Goal: Transaction & Acquisition: Book appointment/travel/reservation

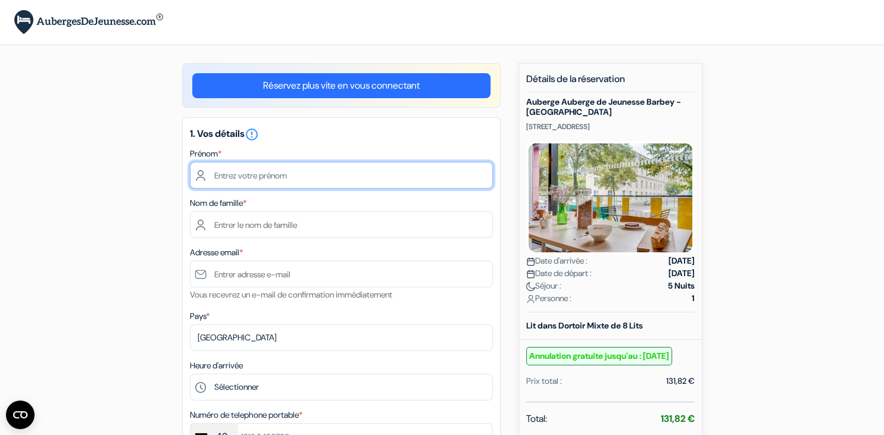
click at [375, 167] on input "text" at bounding box center [341, 175] width 303 height 27
type input "[PERSON_NAME]"
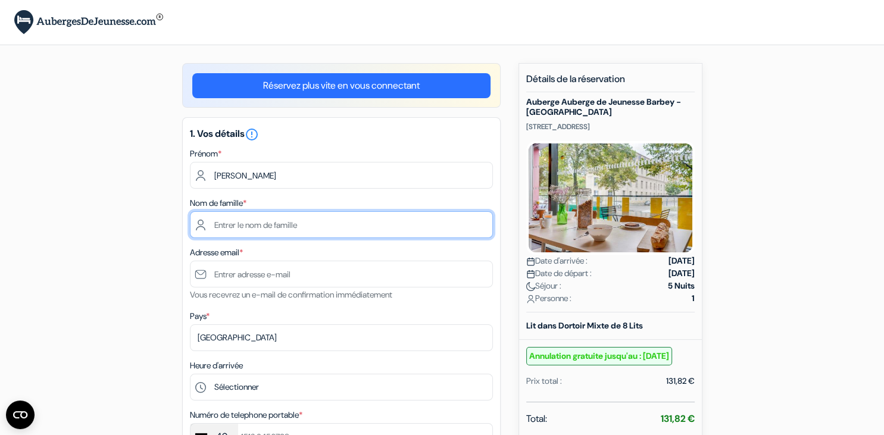
click at [319, 225] on input "text" at bounding box center [341, 224] width 303 height 27
type input "Feist"
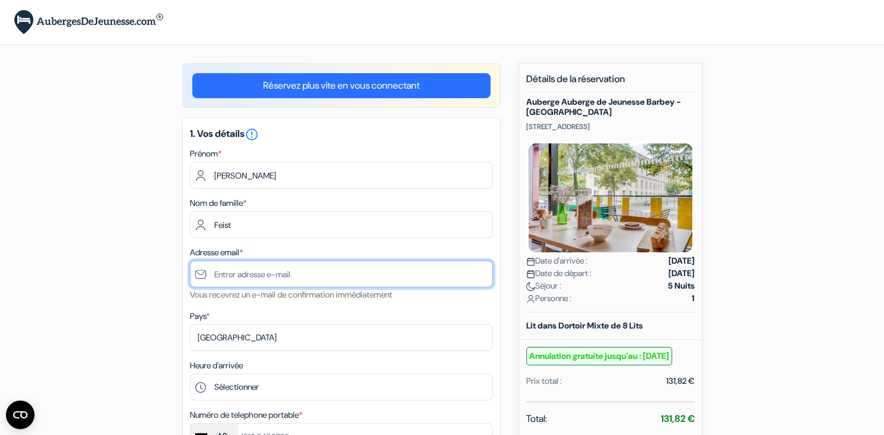
click at [227, 273] on input "text" at bounding box center [341, 274] width 303 height 27
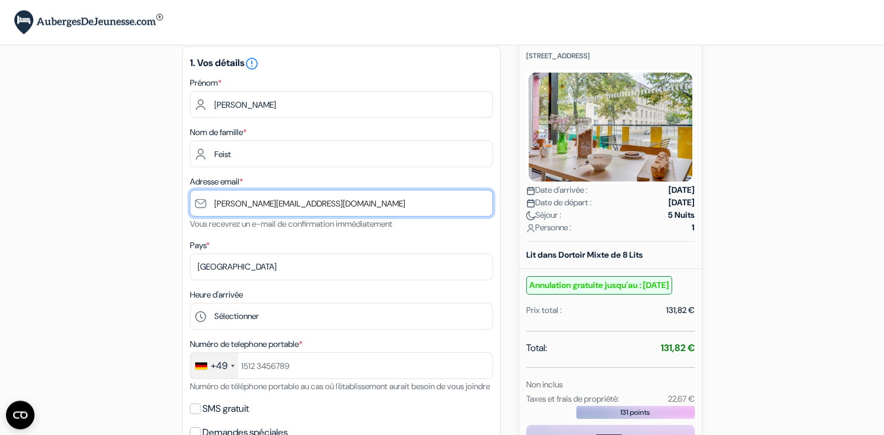
scroll to position [111, 0]
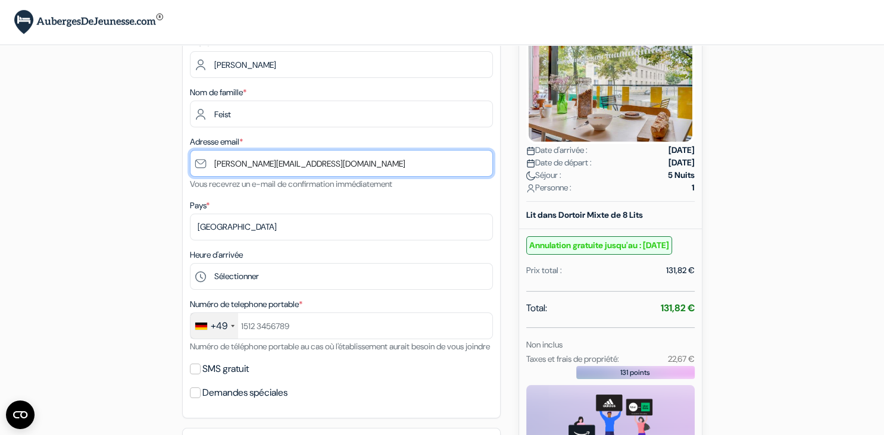
type input "[PERSON_NAME][EMAIL_ADDRESS][DOMAIN_NAME]"
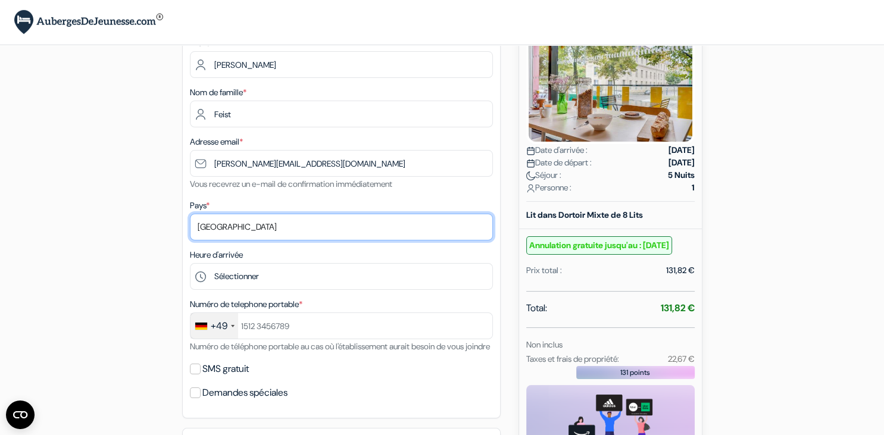
click at [190, 214] on select "Selectionner le pays Abkhazie [GEOGRAPHIC_DATA] [GEOGRAPHIC_DATA] [GEOGRAPHIC_D…" at bounding box center [341, 227] width 303 height 27
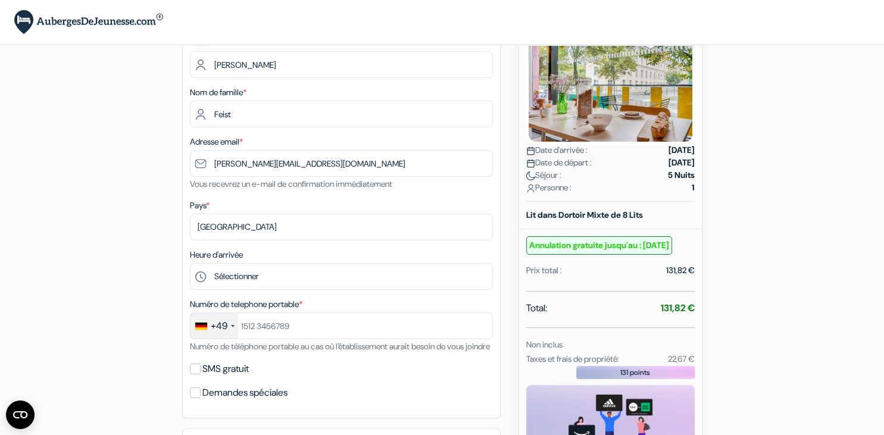
click at [794, 186] on div "add_box Auberge Auberge de Jeunesse Barbey - [GEOGRAPHIC_DATA] [STREET_ADDRESS]…" at bounding box center [442, 357] width 786 height 811
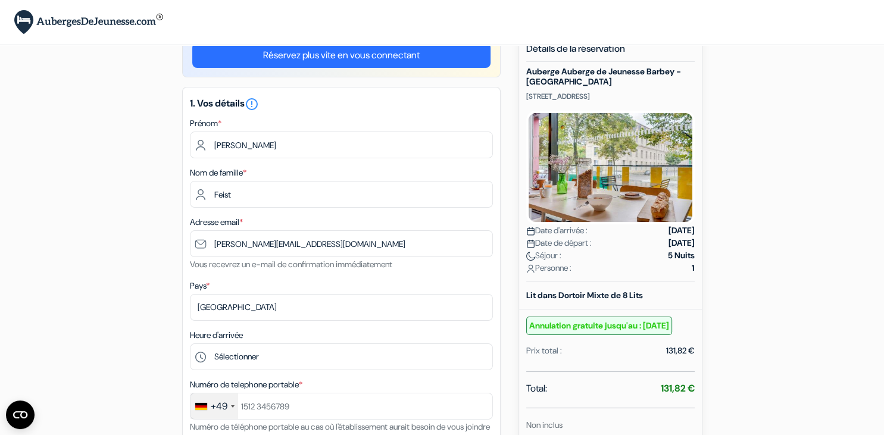
scroll to position [0, 0]
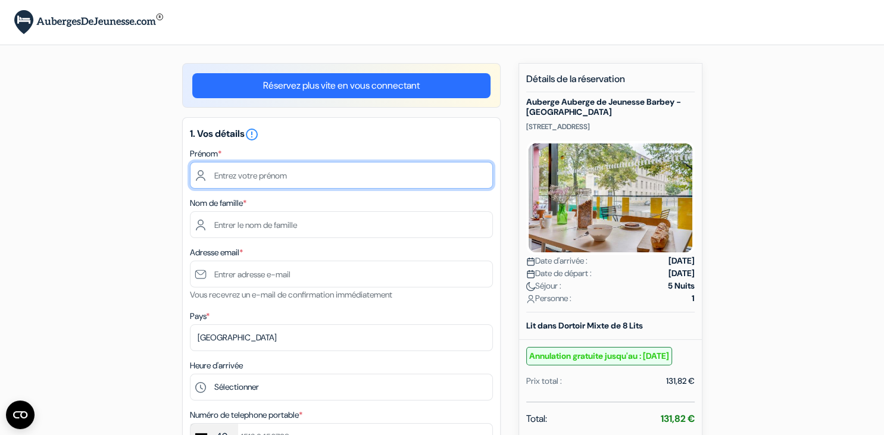
click at [354, 176] on input "text" at bounding box center [341, 175] width 303 height 27
type input "[PERSON_NAME]"
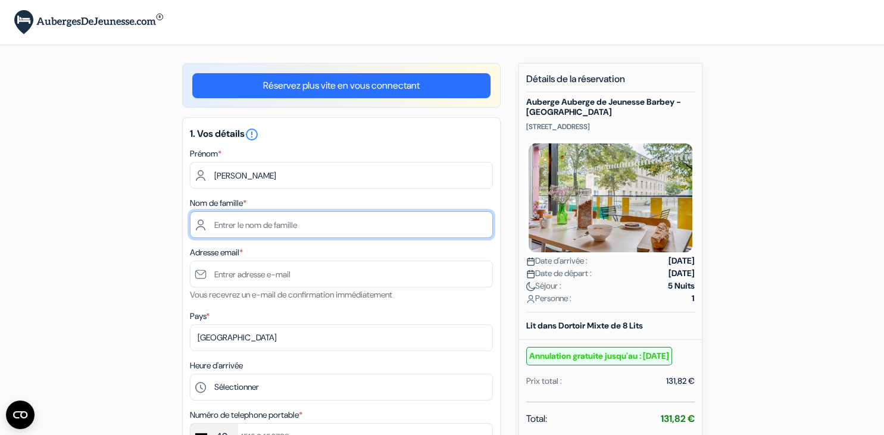
click at [299, 223] on input "text" at bounding box center [341, 224] width 303 height 27
type input "Feist"
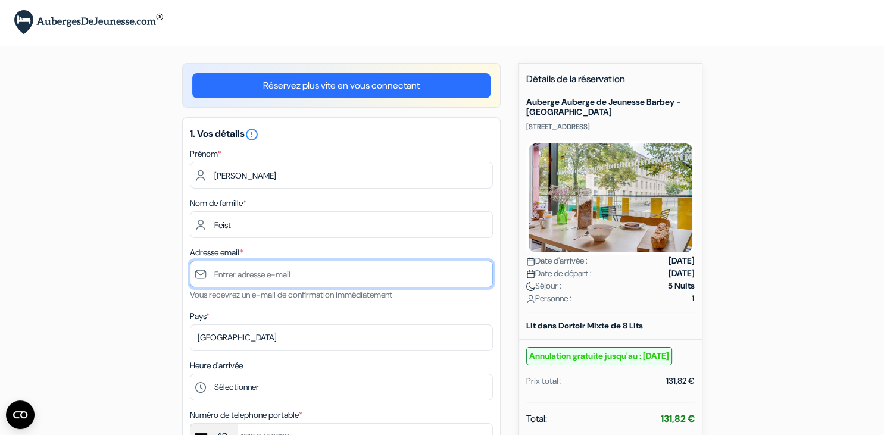
click at [294, 281] on input "text" at bounding box center [341, 274] width 303 height 27
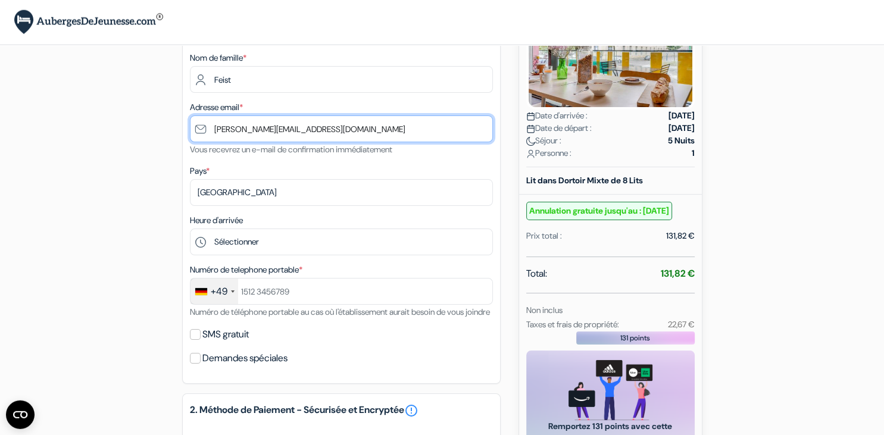
scroll to position [195, 0]
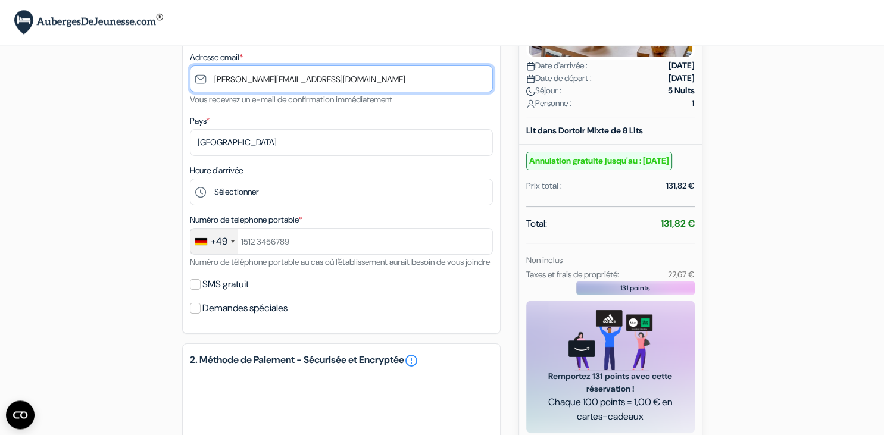
type input "[PERSON_NAME][EMAIL_ADDRESS][DOMAIN_NAME]"
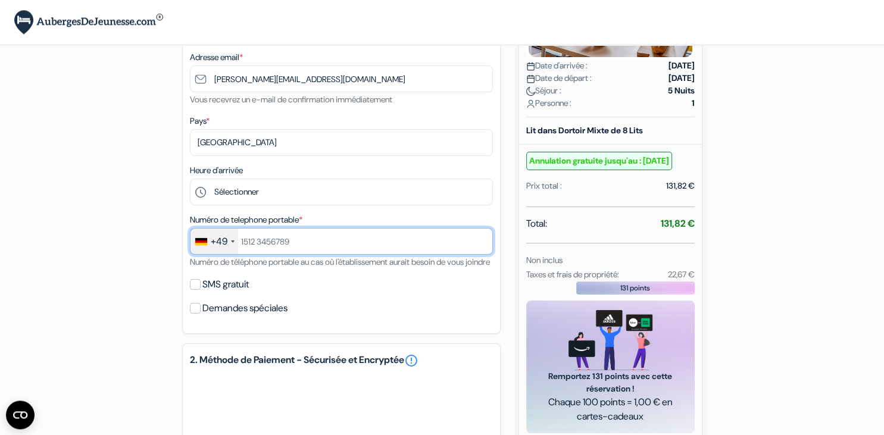
click at [295, 236] on input "text" at bounding box center [341, 241] width 303 height 27
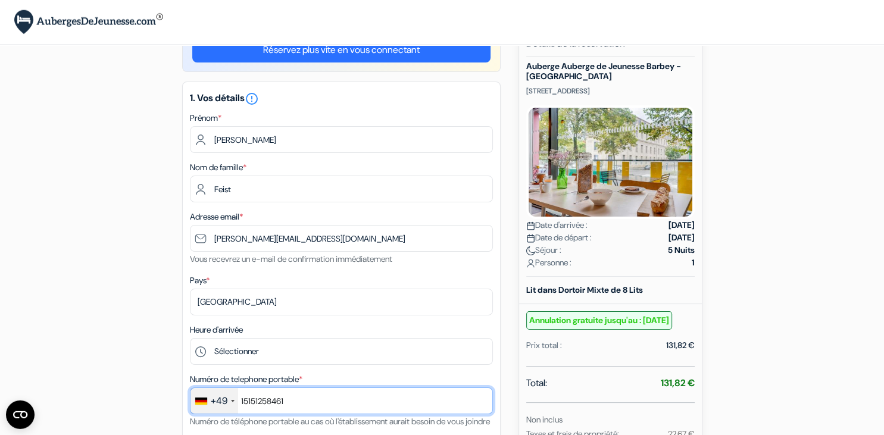
scroll to position [0, 0]
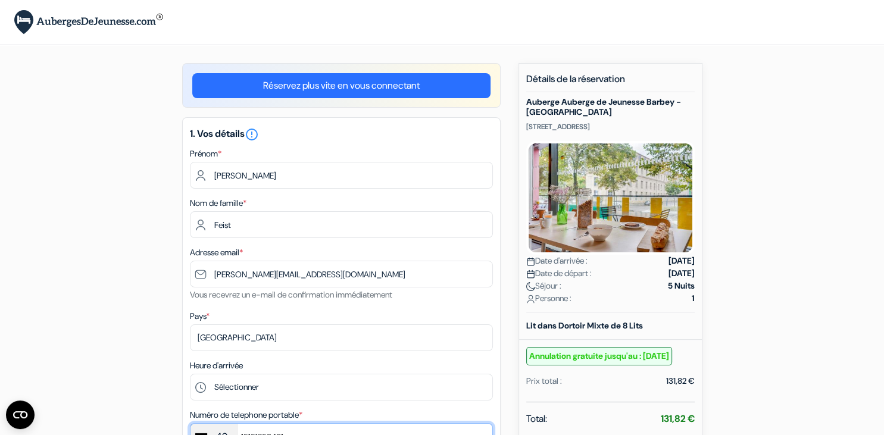
type input "15151258461"
click at [711, 20] on div "× Vous êtes maintenant connecté!" at bounding box center [442, 22] width 884 height 45
